Goal: Information Seeking & Learning: Learn about a topic

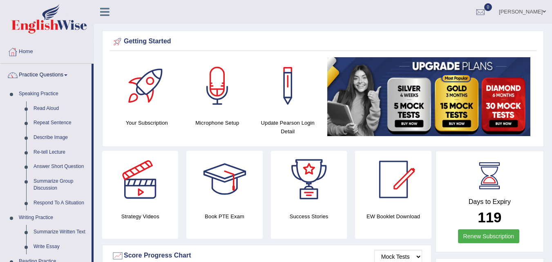
click at [51, 108] on link "Read Aloud" at bounding box center [61, 108] width 62 height 15
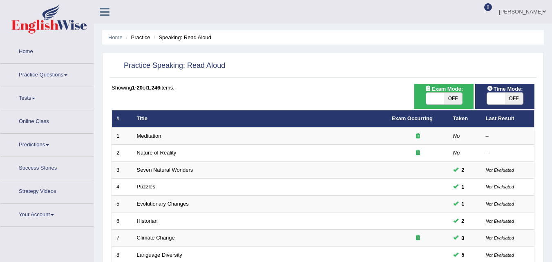
click at [505, 93] on span "OFF" at bounding box center [514, 98] width 18 height 11
checkbox input "true"
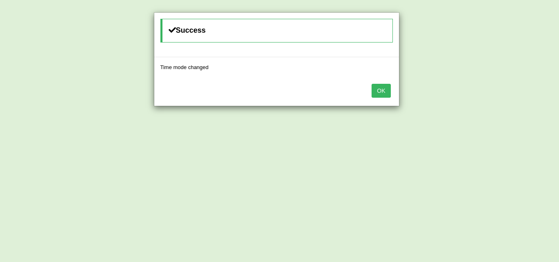
click at [445, 97] on div "Success Time mode changed OK" at bounding box center [279, 131] width 559 height 262
click at [382, 88] on button "OK" at bounding box center [380, 91] width 19 height 14
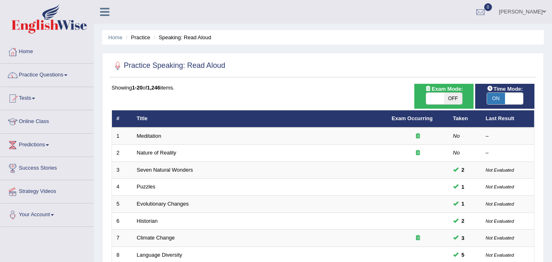
click at [443, 97] on span at bounding box center [435, 98] width 18 height 11
checkbox input "true"
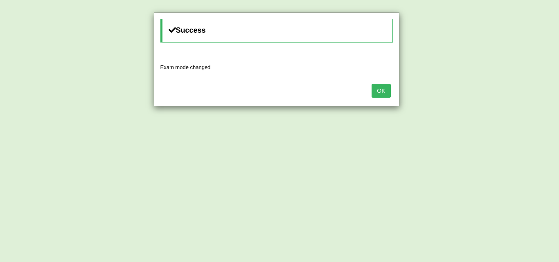
click at [387, 88] on button "OK" at bounding box center [380, 91] width 19 height 14
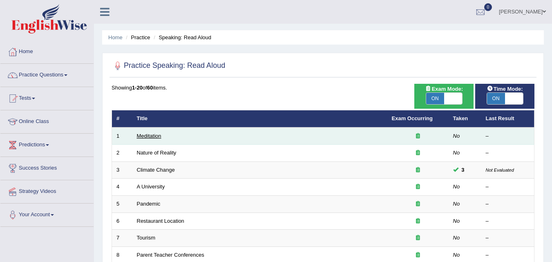
click at [155, 135] on link "Meditation" at bounding box center [149, 136] width 25 height 6
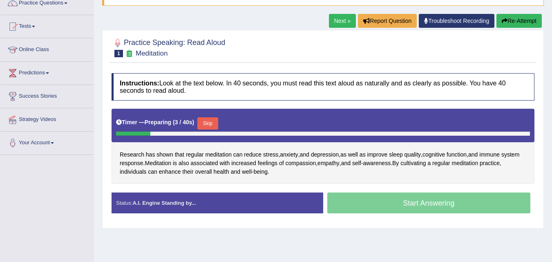
scroll to position [82, 0]
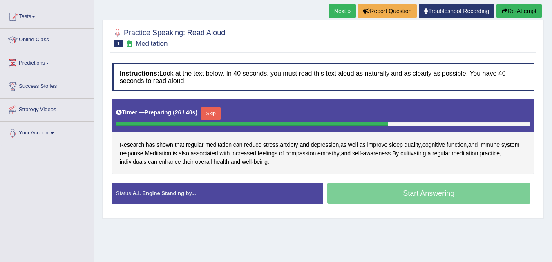
click at [221, 120] on button "Skip" at bounding box center [211, 114] width 20 height 12
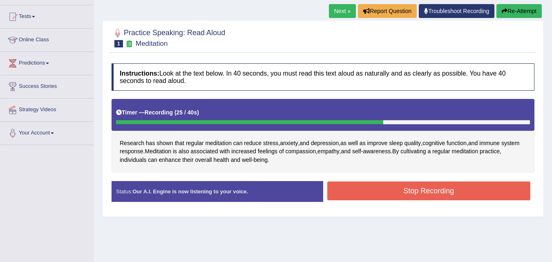
click at [219, 120] on div "Timer — Recording ( 25 / 40s )" at bounding box center [323, 112] width 414 height 14
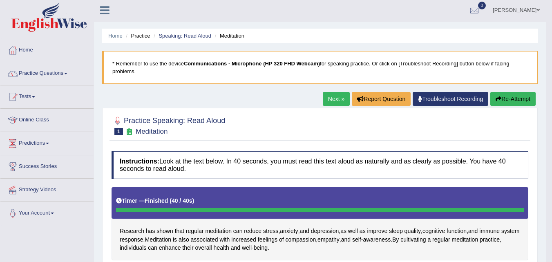
scroll to position [0, 0]
